Goal: Information Seeking & Learning: Learn about a topic

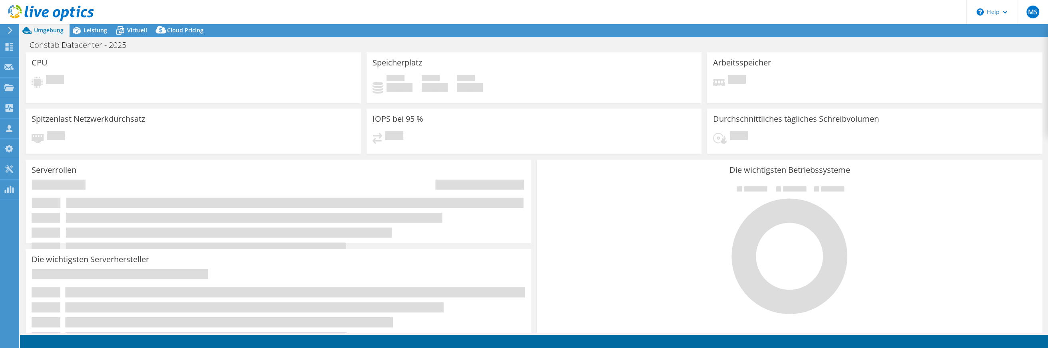
select select "USD"
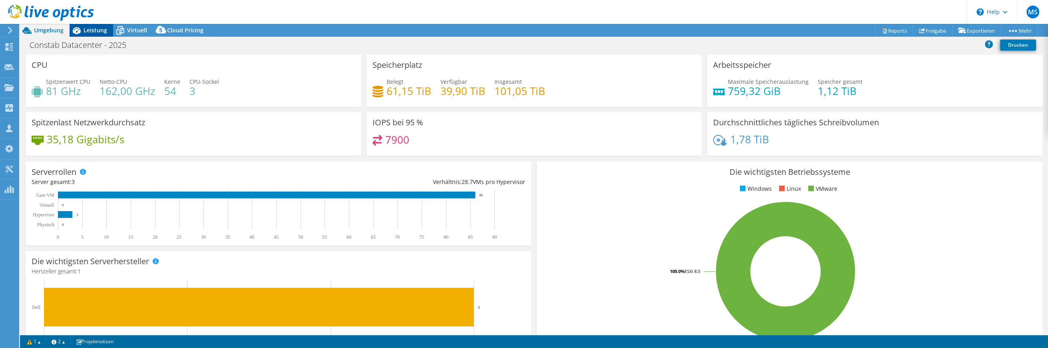
click at [97, 28] on span "Leistung" at bounding box center [96, 30] width 24 height 8
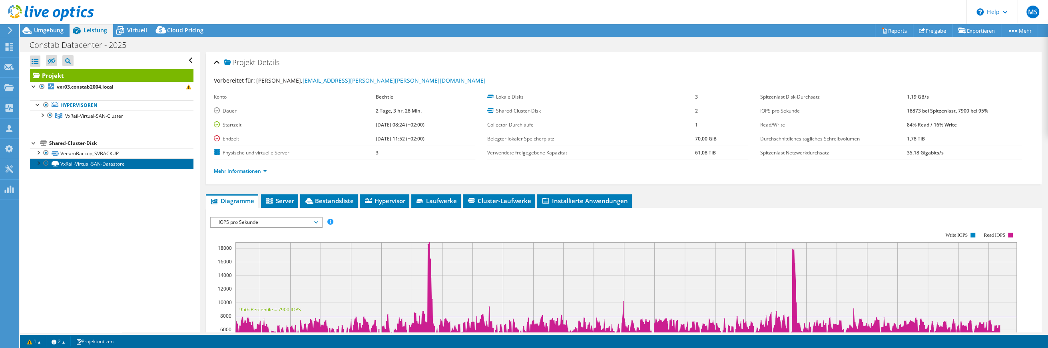
click at [76, 163] on link "VxRail-Virtual-SAN-Datastore" at bounding box center [111, 164] width 163 height 10
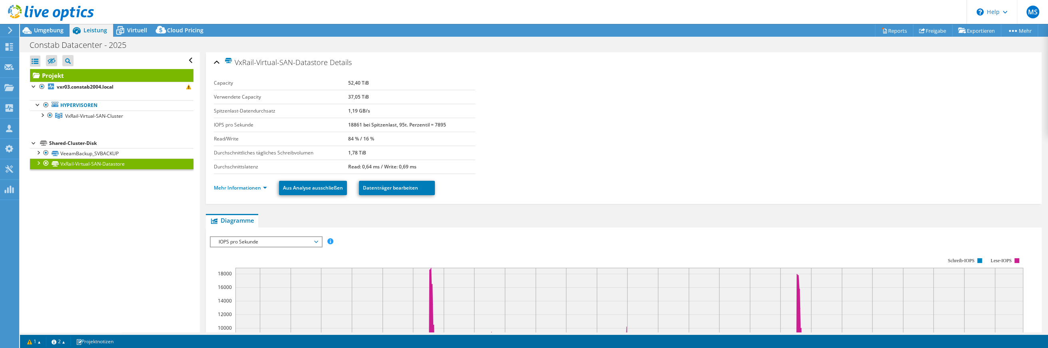
click at [35, 163] on div at bounding box center [38, 163] width 8 height 8
